Goal: Task Accomplishment & Management: Complete application form

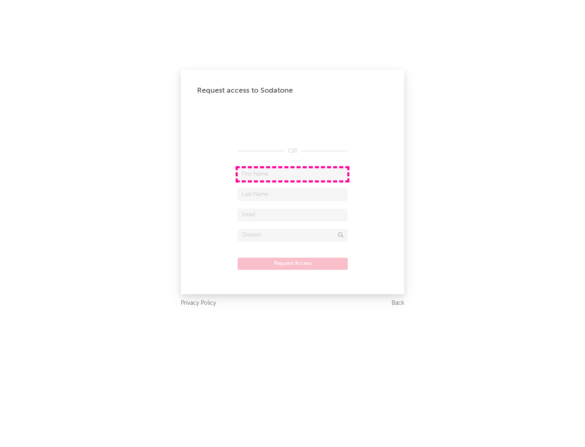
click at [292, 174] on input "text" at bounding box center [293, 174] width 110 height 12
type input "[PERSON_NAME]"
click at [292, 194] on input "text" at bounding box center [293, 194] width 110 height 12
type input "[PERSON_NAME]"
click at [292, 214] on input "text" at bounding box center [293, 215] width 110 height 12
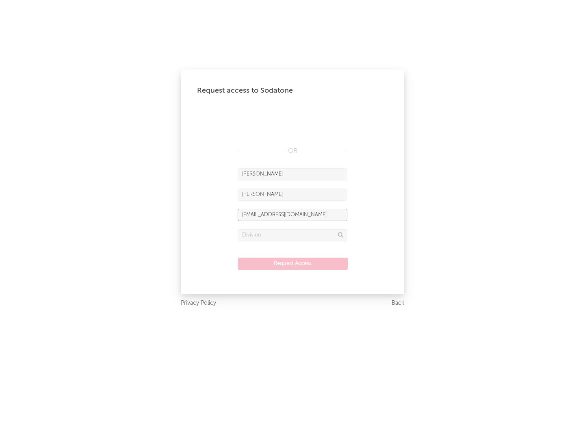
type input "[EMAIL_ADDRESS][DOMAIN_NAME]"
click at [292, 235] on input "text" at bounding box center [293, 235] width 110 height 12
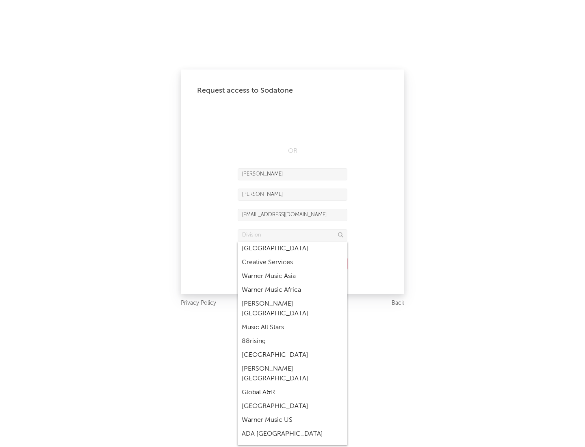
click at [292, 321] on div "Music All Stars" at bounding box center [293, 328] width 110 height 14
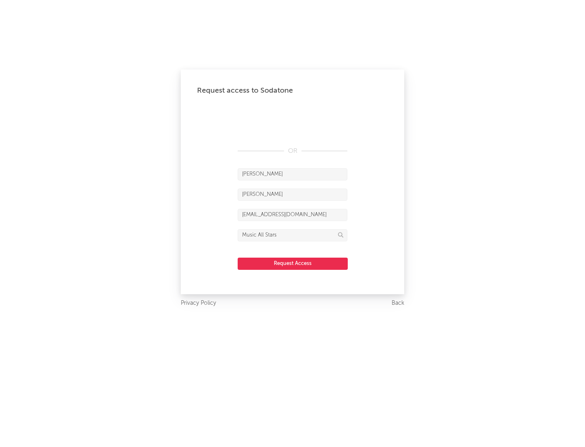
type input "Music All Stars"
click at [292, 263] on button "Request Access" at bounding box center [293, 264] width 110 height 12
